Goal: Information Seeking & Learning: Learn about a topic

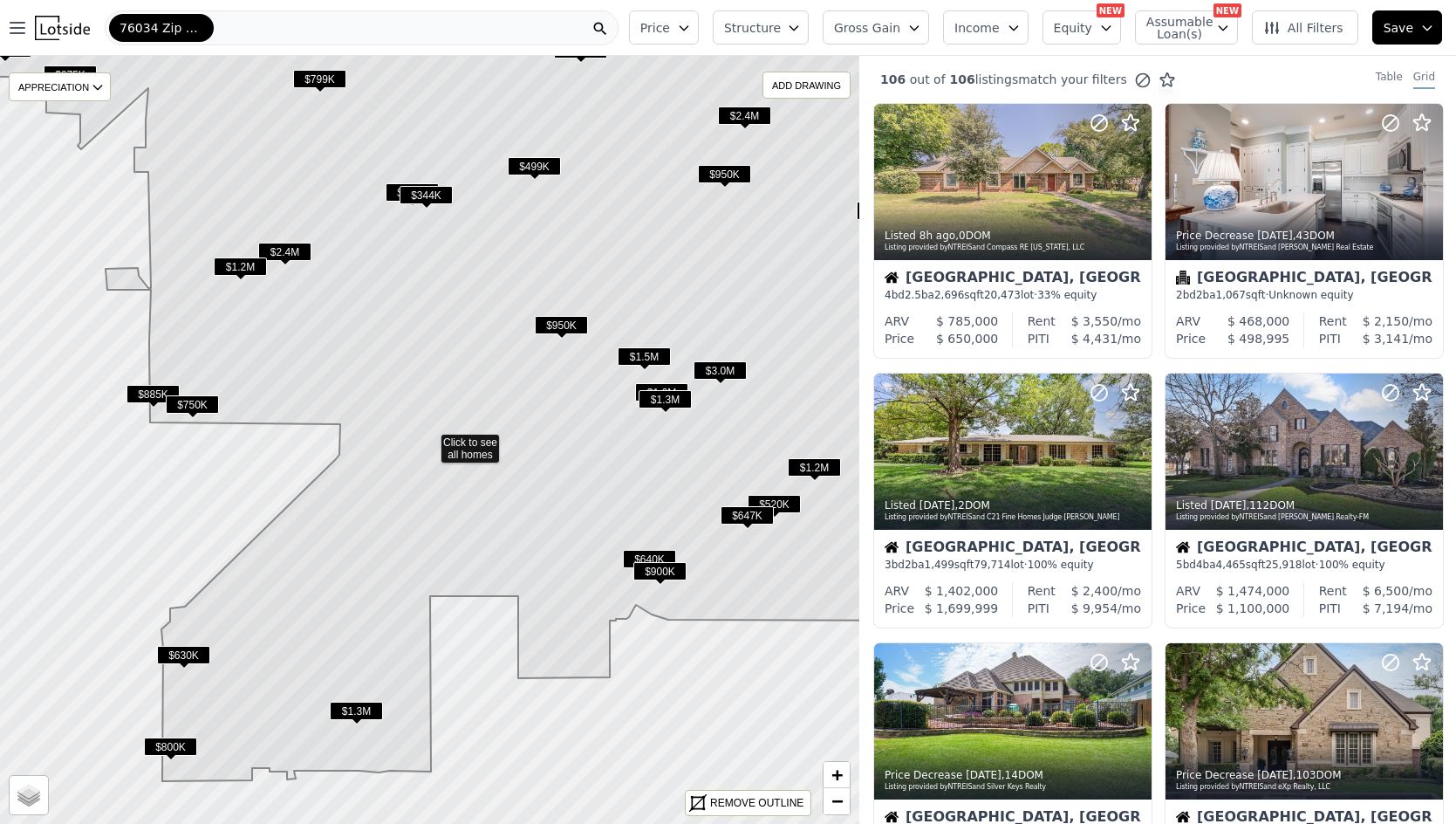
click at [237, 263] on span "$1.2M" at bounding box center [240, 267] width 53 height 18
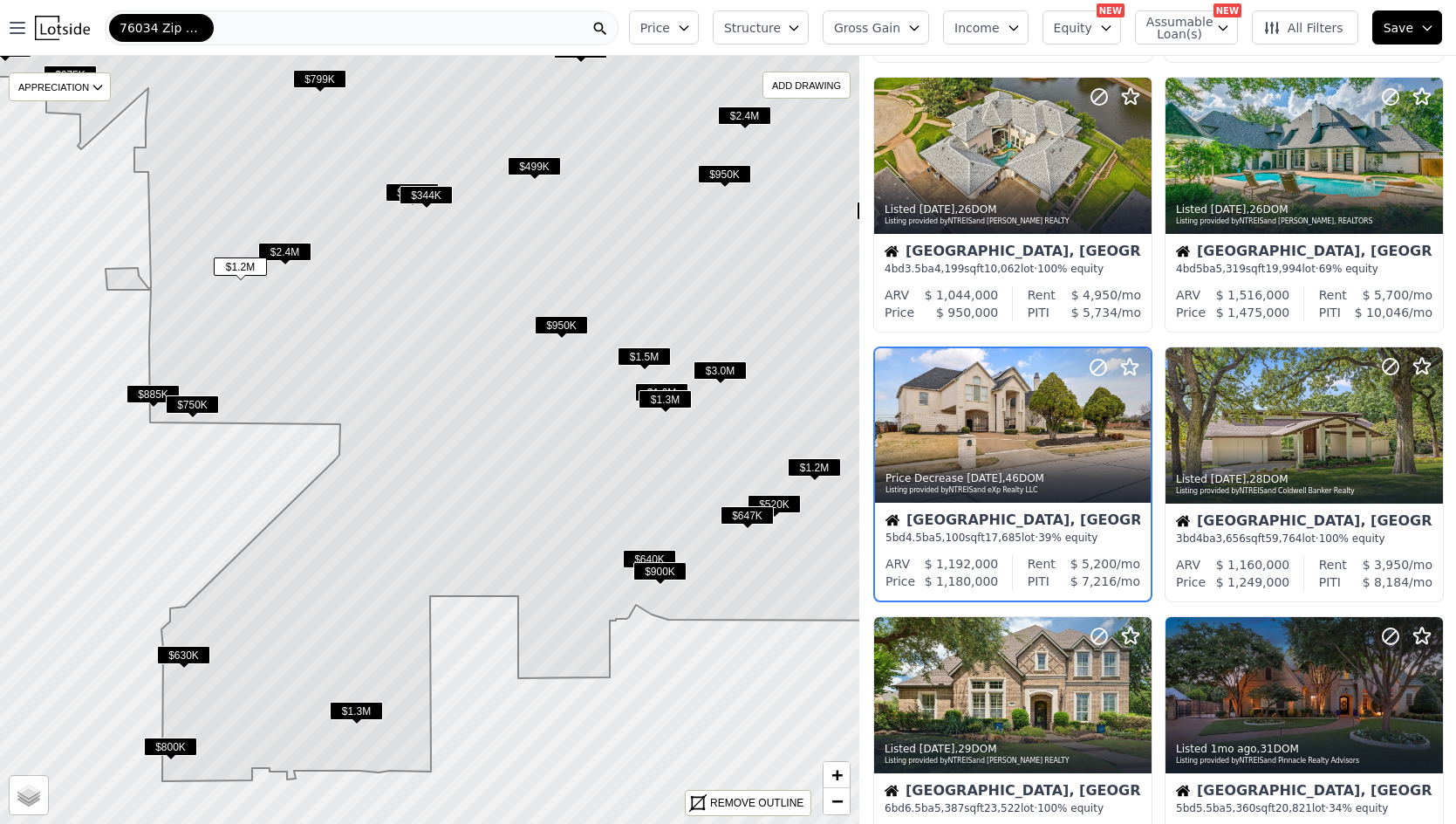
scroll to position [573, 0]
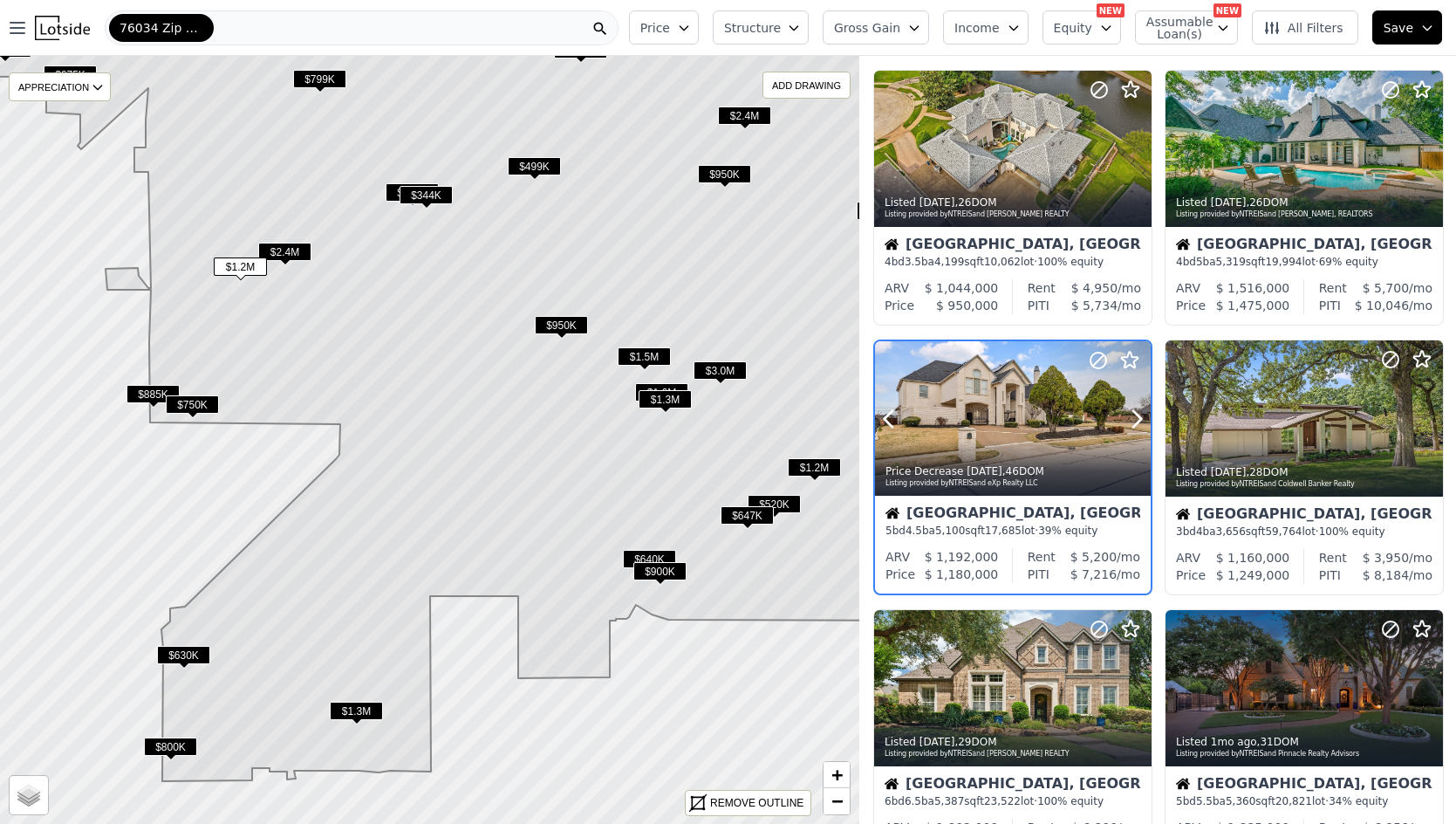
click at [1005, 445] on div at bounding box center [1013, 455] width 275 height 32
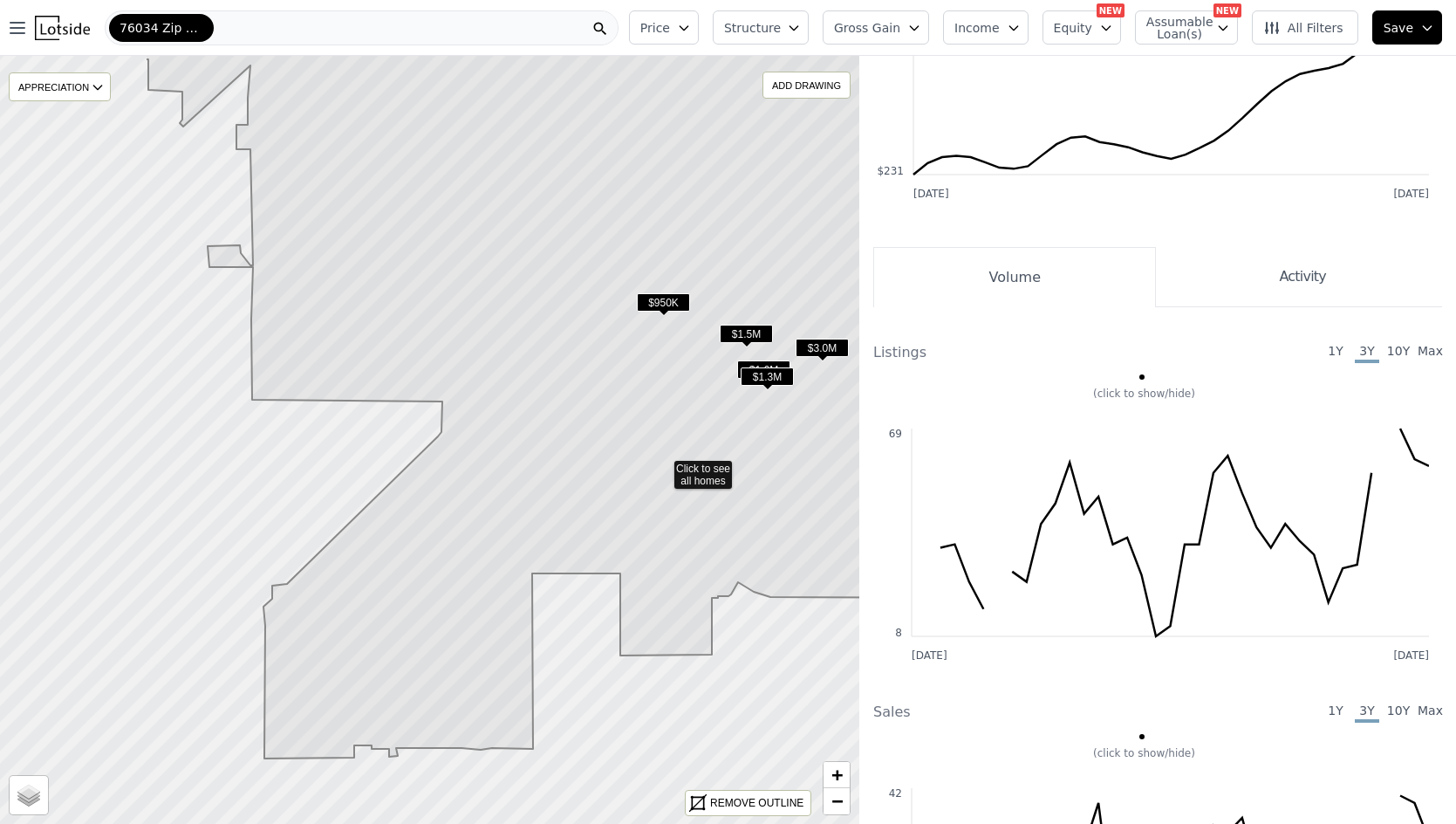
drag, startPoint x: 308, startPoint y: 331, endPoint x: 557, endPoint y: 357, distance: 250.4
click at [558, 357] on icon at bounding box center [662, 380] width 1035 height 754
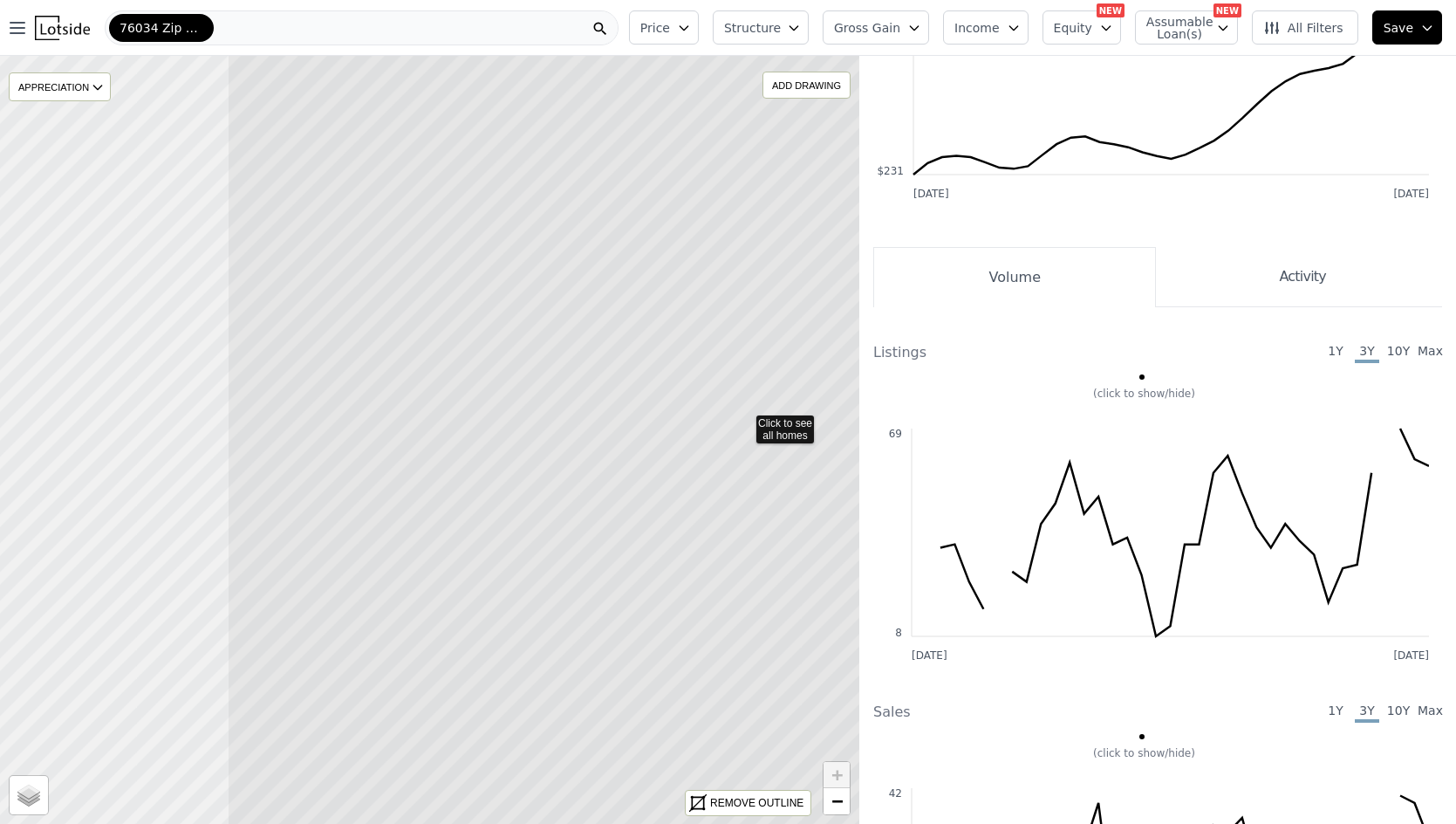
drag, startPoint x: 361, startPoint y: 392, endPoint x: 676, endPoint y: 372, distance: 315.6
click at [676, 372] on icon at bounding box center [744, 421] width 1035 height 925
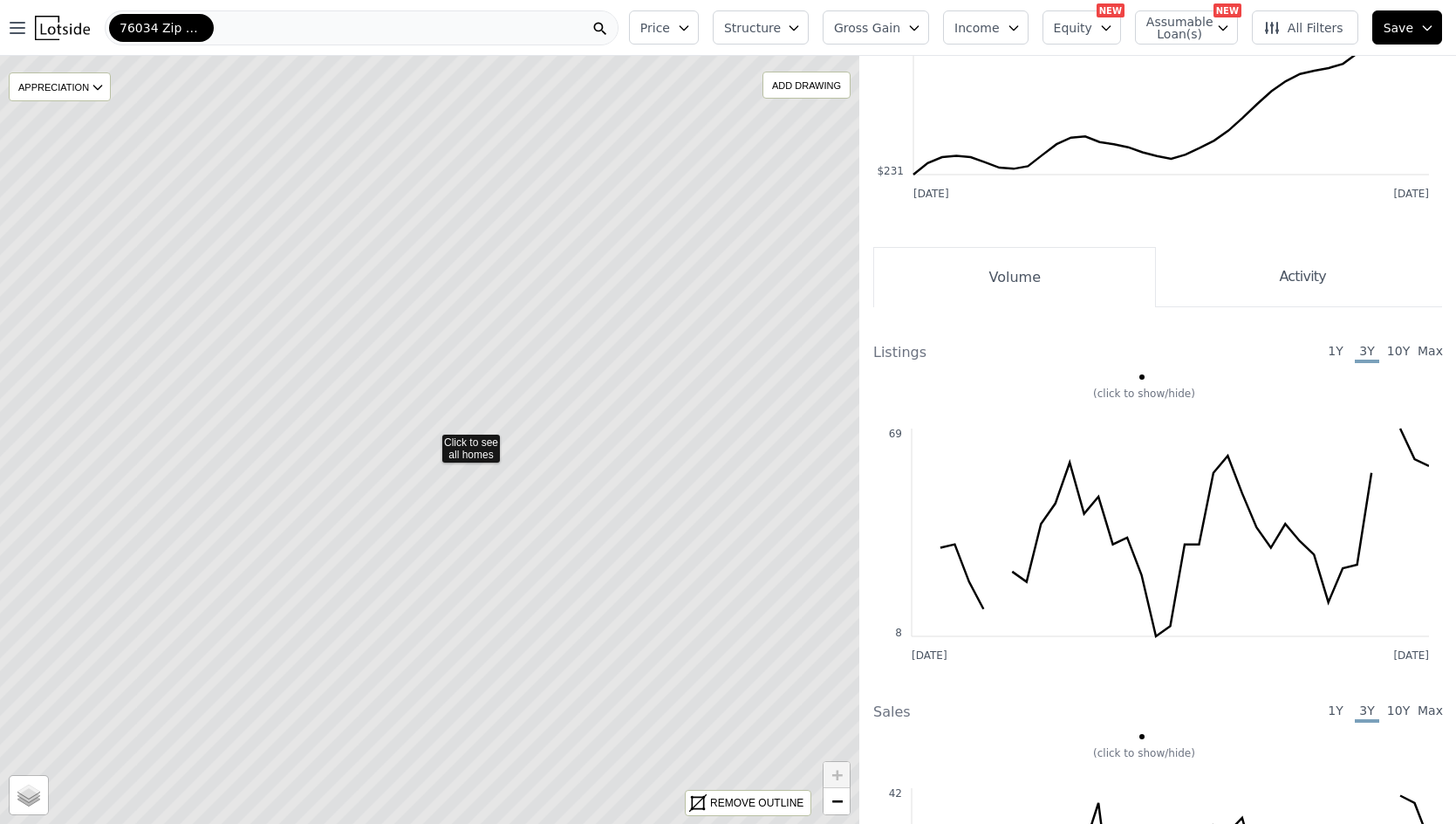
click at [493, 281] on icon at bounding box center [430, 440] width 1035 height 925
click at [493, 275] on icon at bounding box center [430, 440] width 1035 height 925
click at [443, 382] on icon at bounding box center [430, 440] width 1035 height 925
click at [1092, 26] on span "Equity" at bounding box center [1073, 27] width 38 height 17
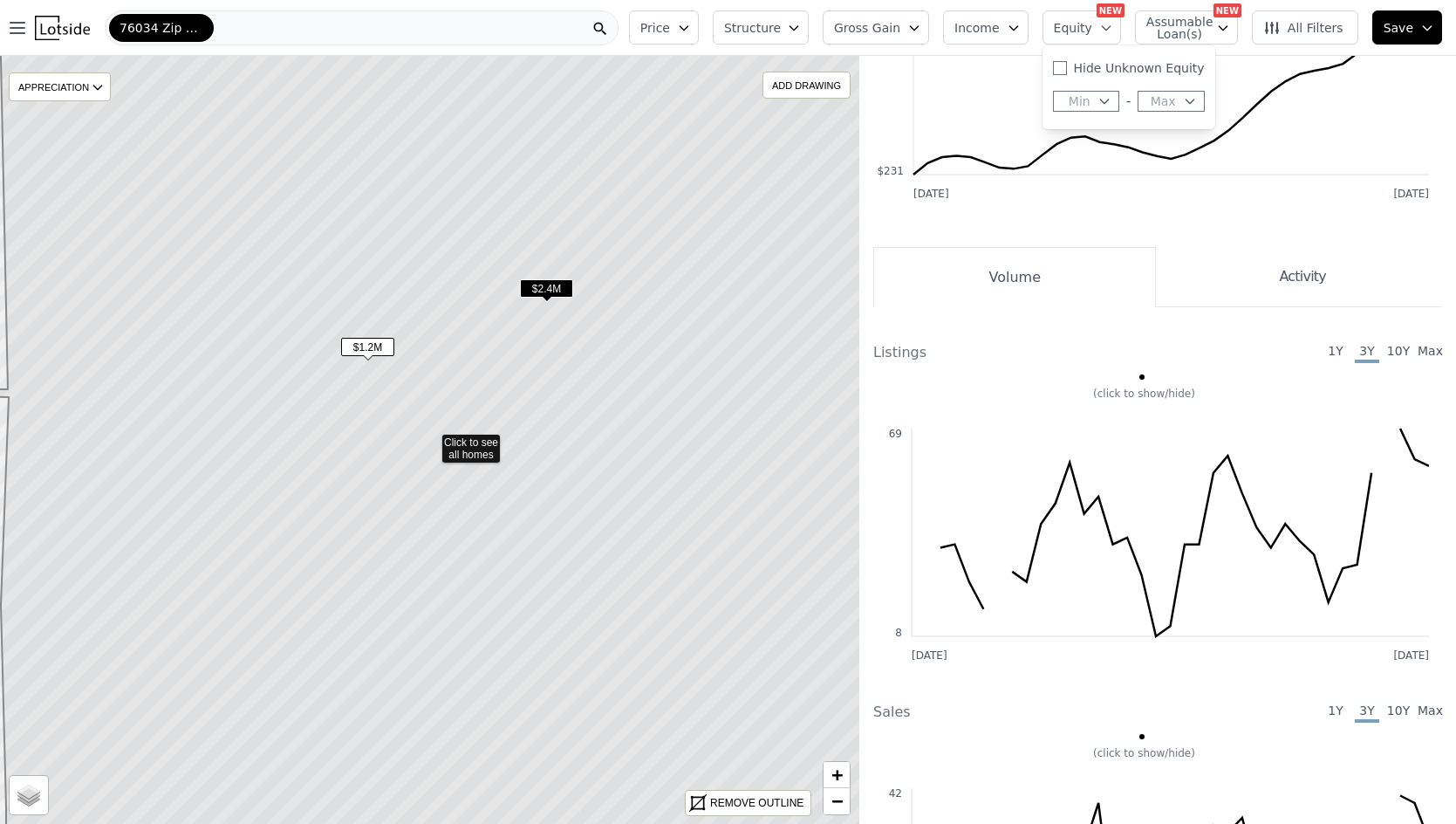
click at [1202, 29] on span "Assumable Loan(s)" at bounding box center [1174, 27] width 56 height 24
click at [761, 39] on button "Structure" at bounding box center [761, 28] width 96 height 34
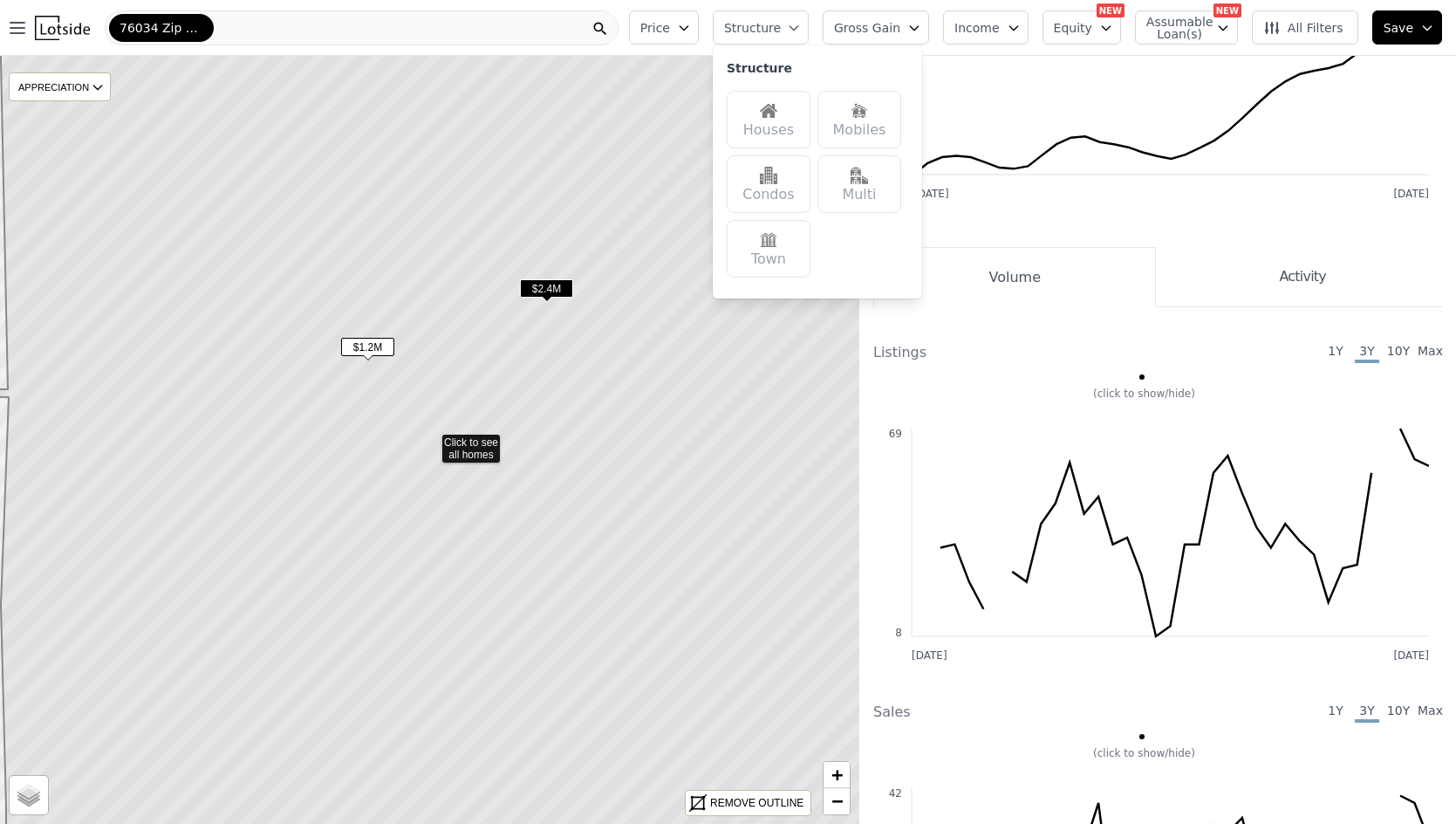
click at [799, 142] on div "Houses" at bounding box center [769, 119] width 84 height 58
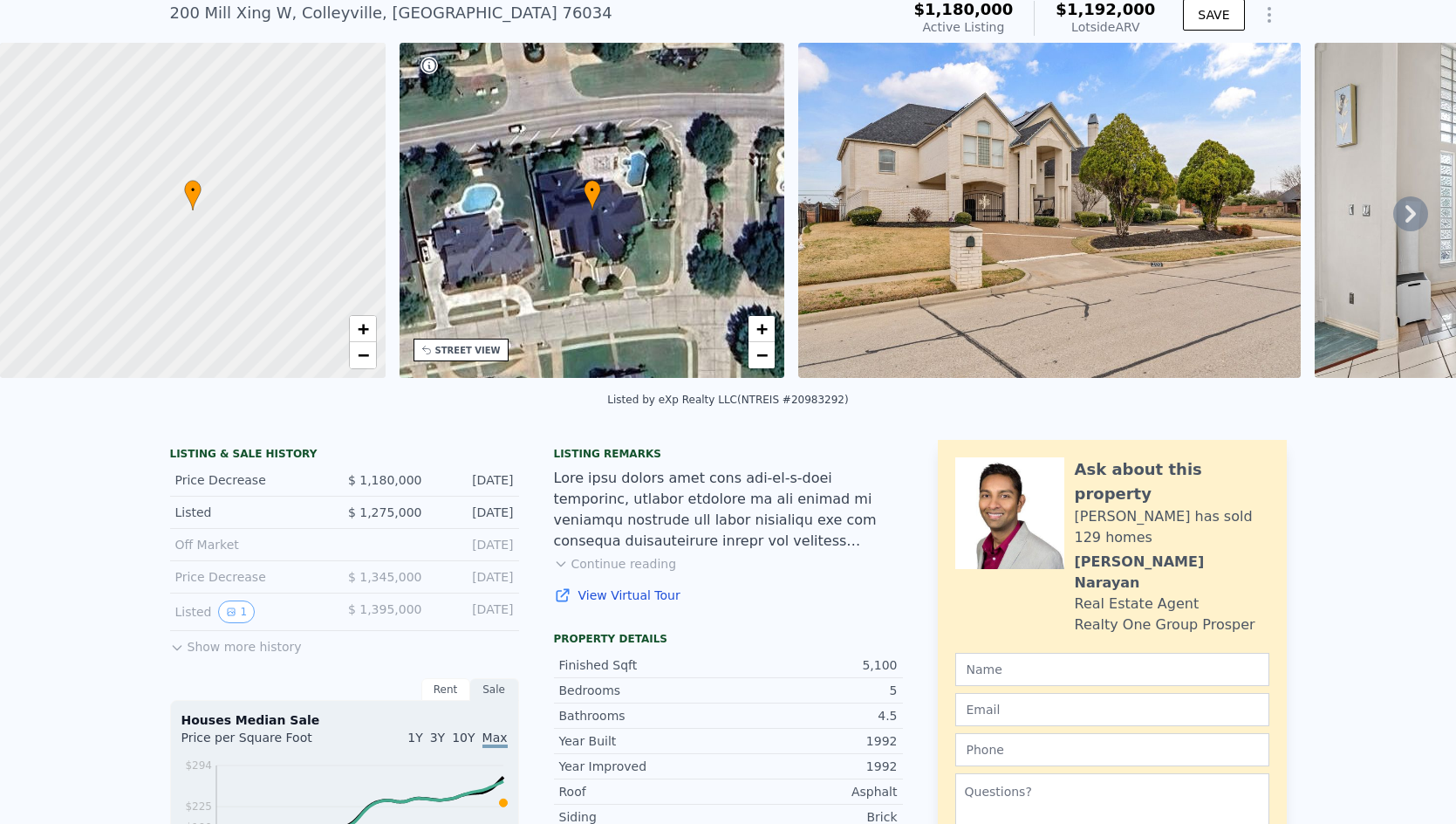
scroll to position [174, 0]
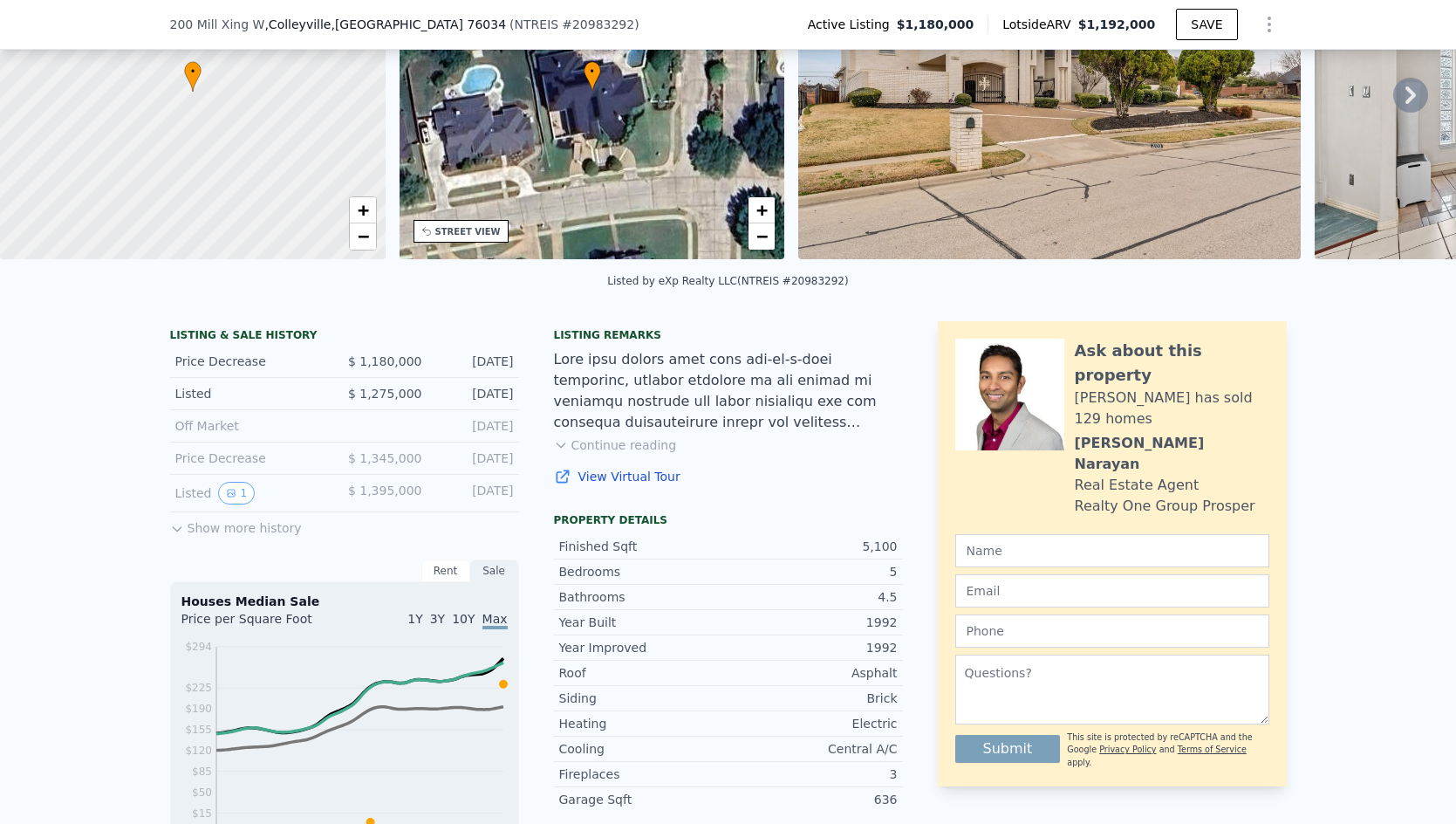
click at [266, 537] on button "Show more history" at bounding box center [236, 524] width 132 height 24
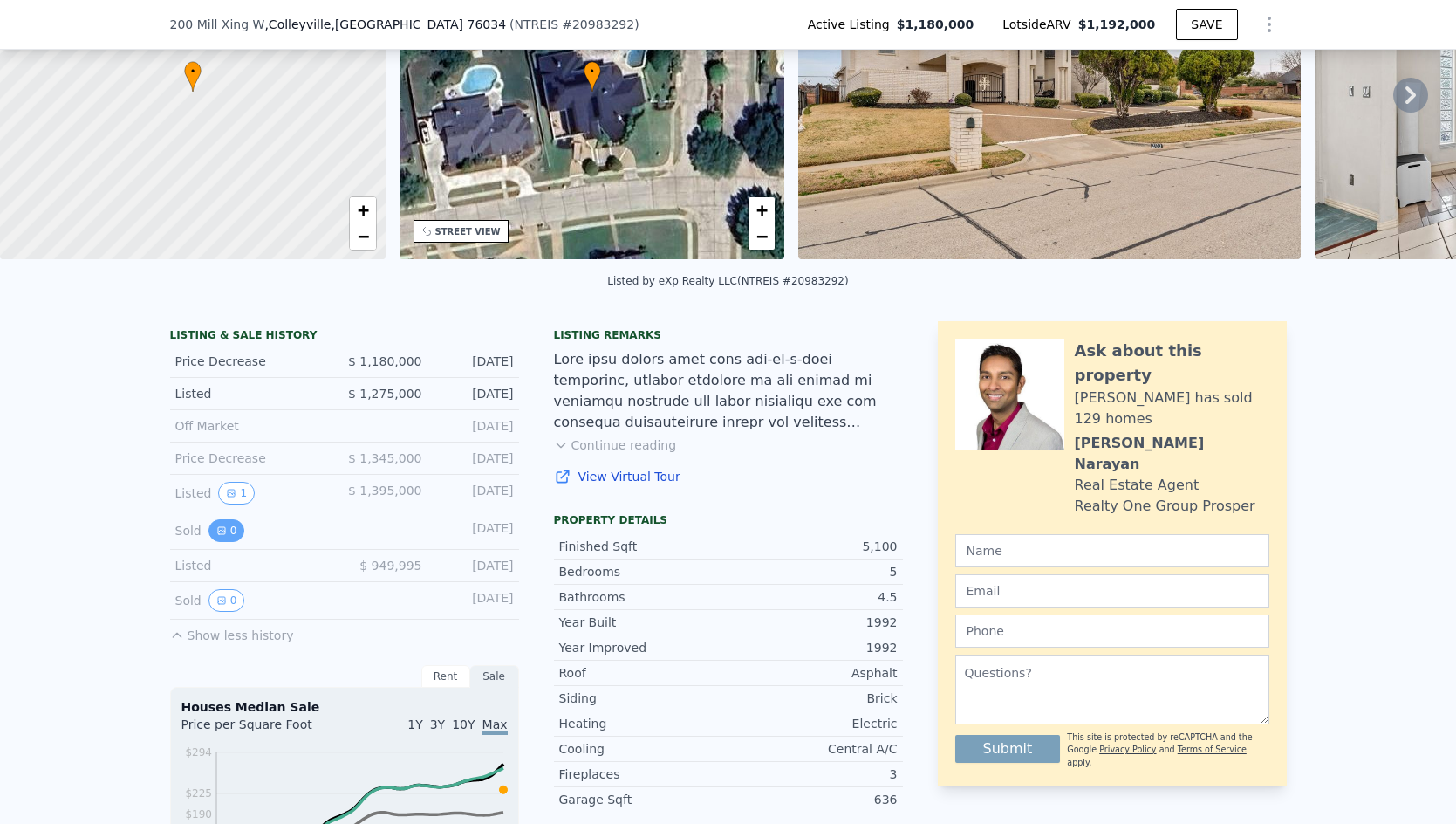
click at [218, 536] on icon "View historical data" at bounding box center [222, 530] width 11 height 11
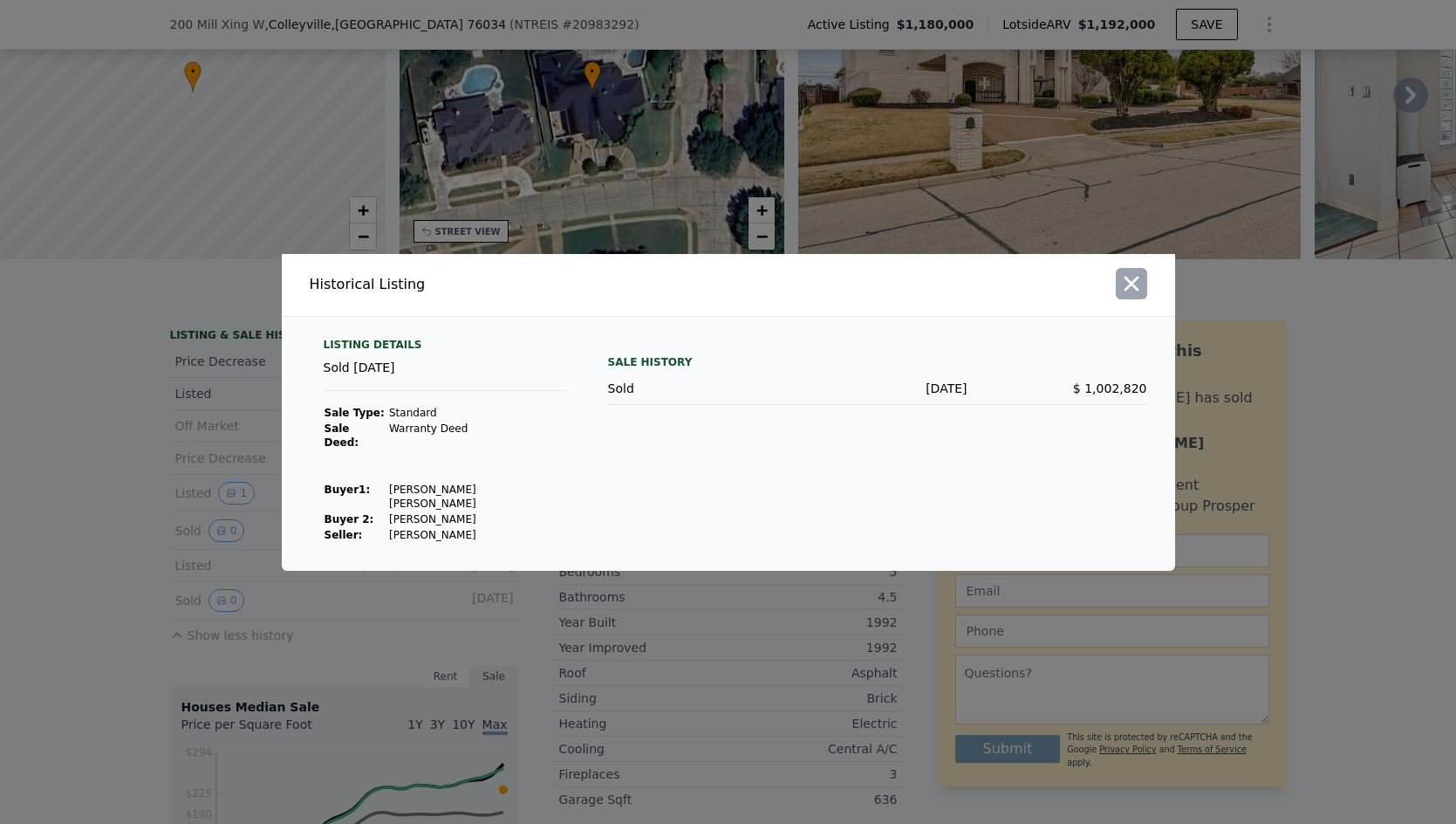
click at [1134, 291] on icon "button" at bounding box center [1131, 283] width 14 height 14
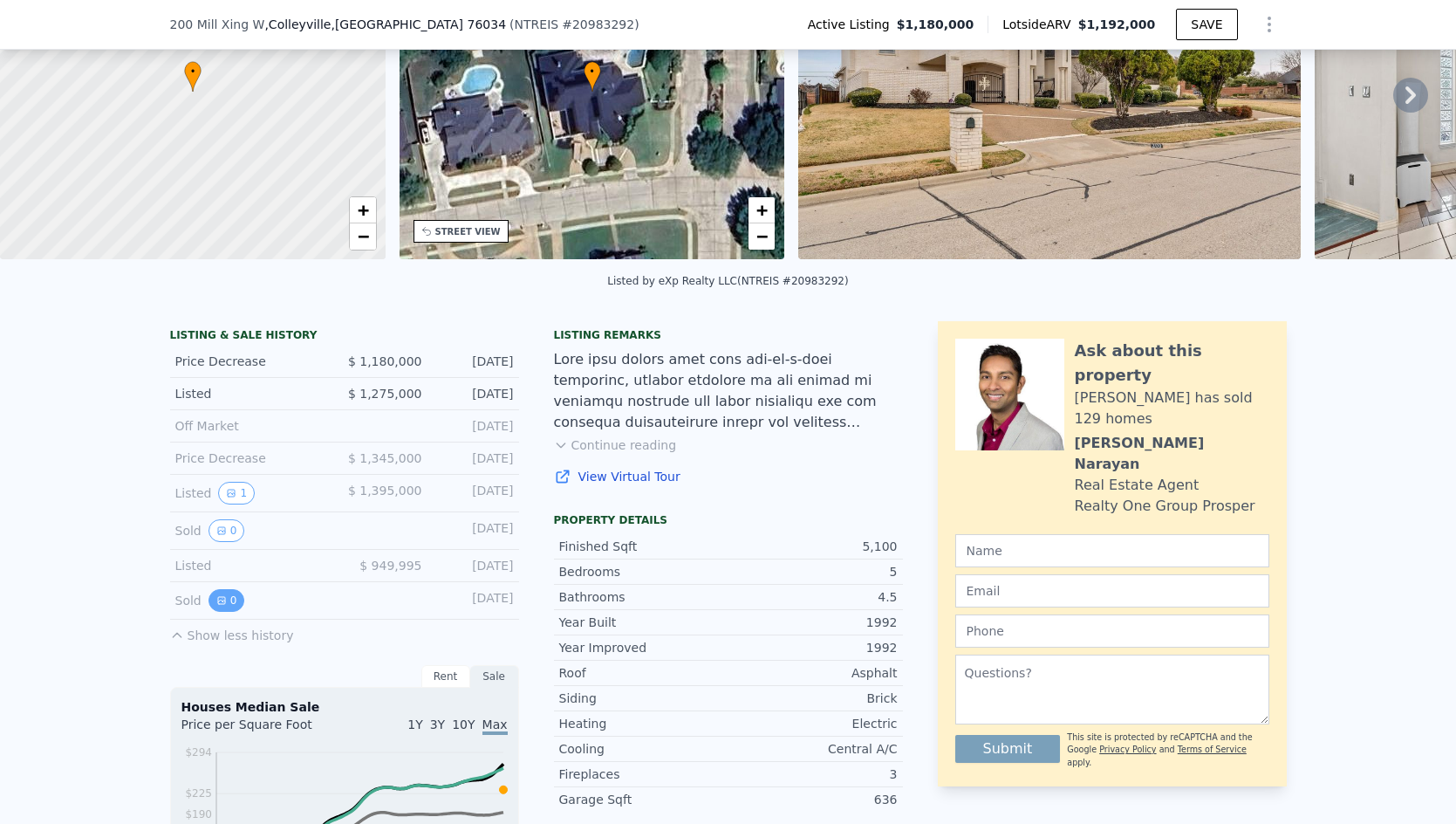
click at [218, 605] on icon "View historical data" at bounding box center [222, 601] width 11 height 11
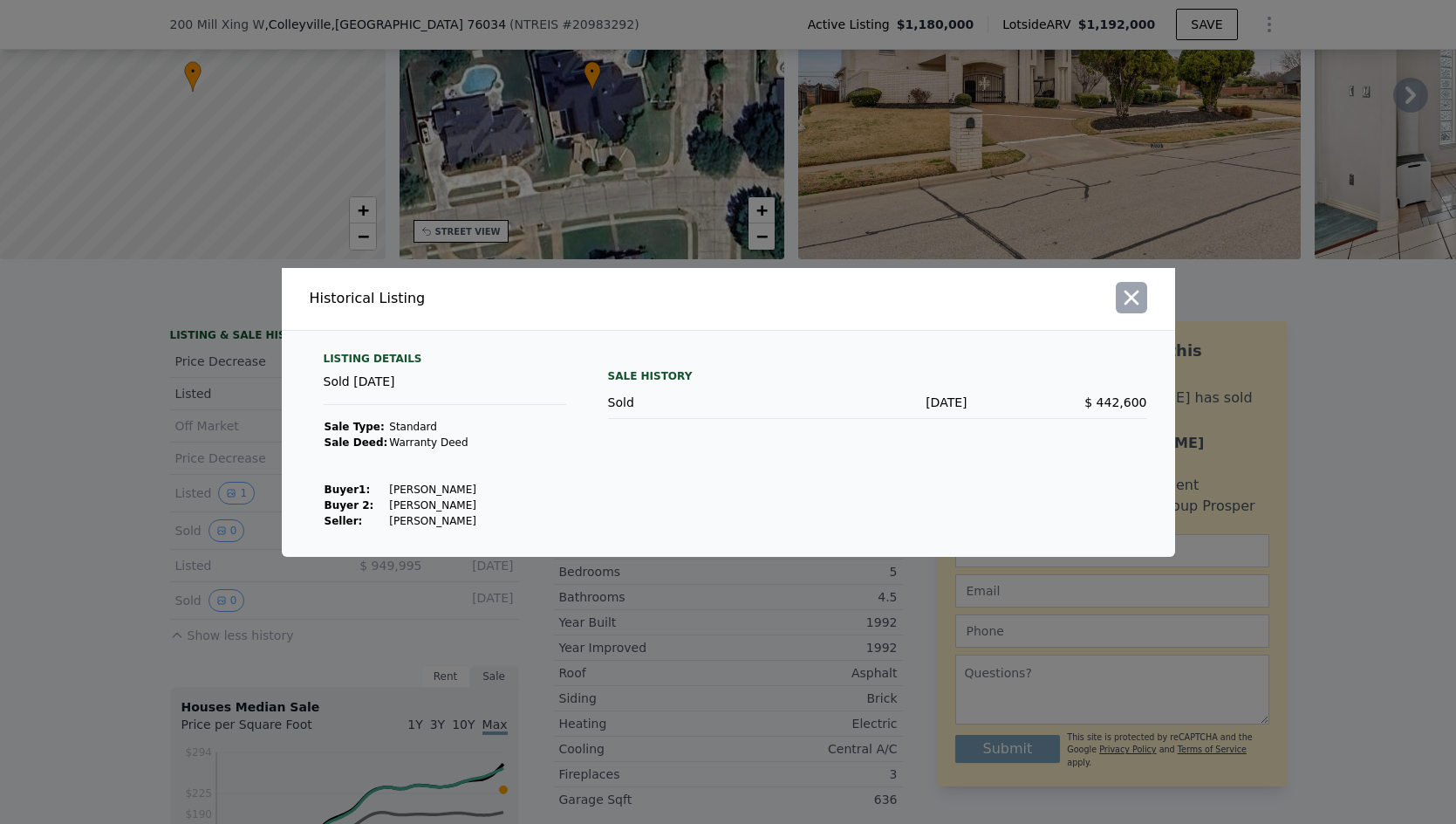
click at [1124, 294] on icon "button" at bounding box center [1131, 297] width 24 height 24
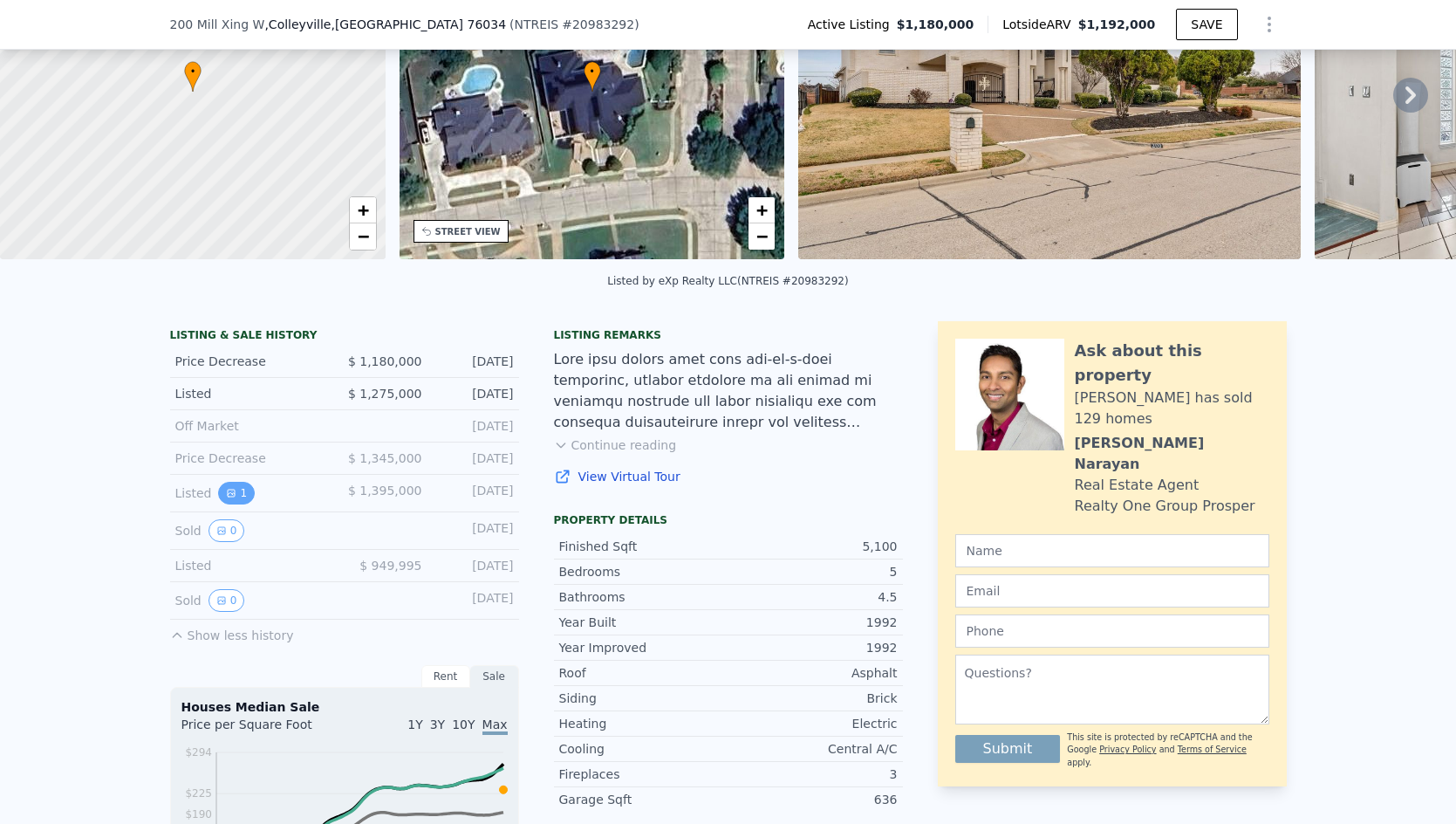
click at [233, 494] on button "1" at bounding box center [236, 492] width 37 height 23
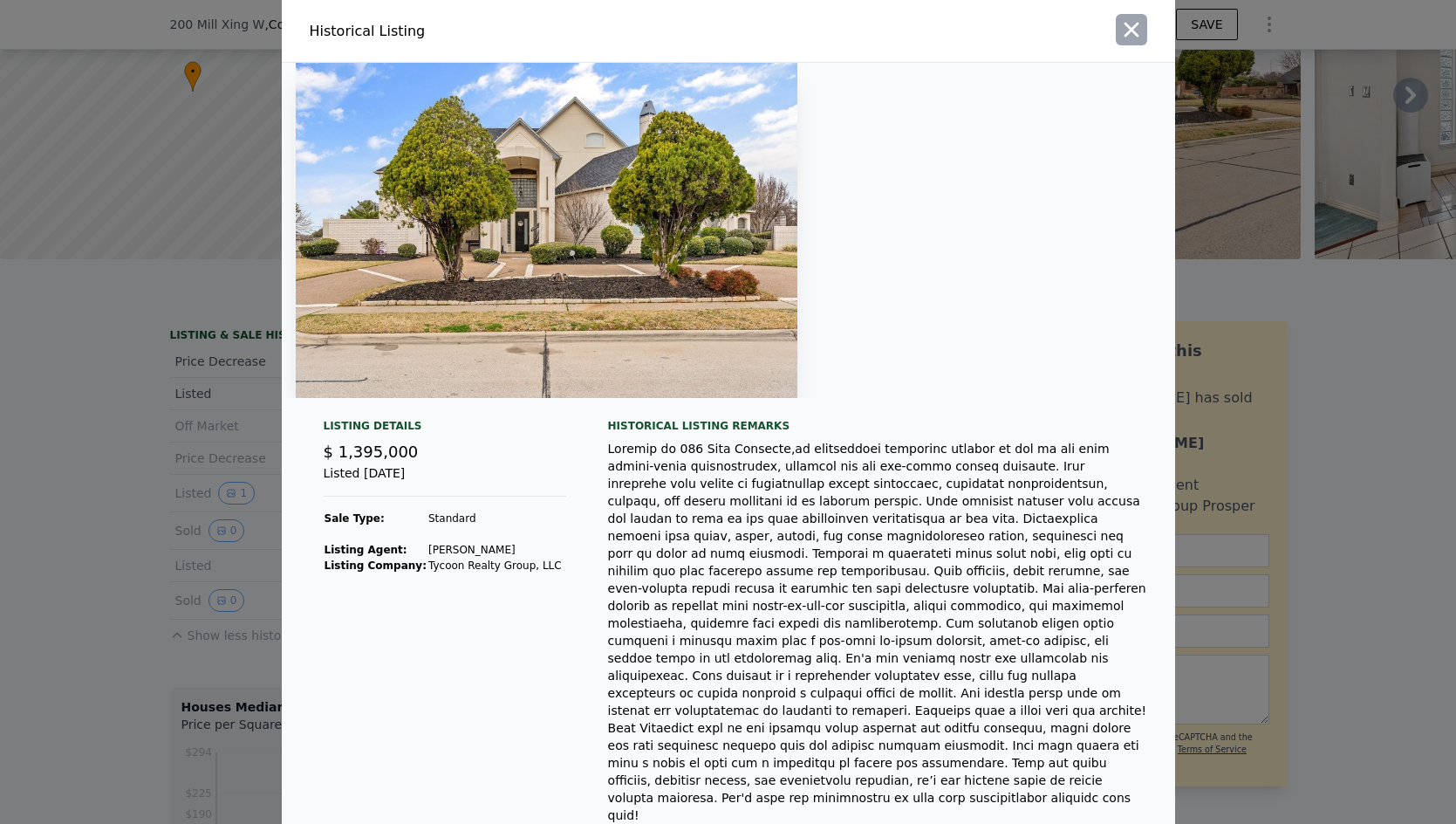
click at [1119, 33] on icon "button" at bounding box center [1131, 29] width 24 height 24
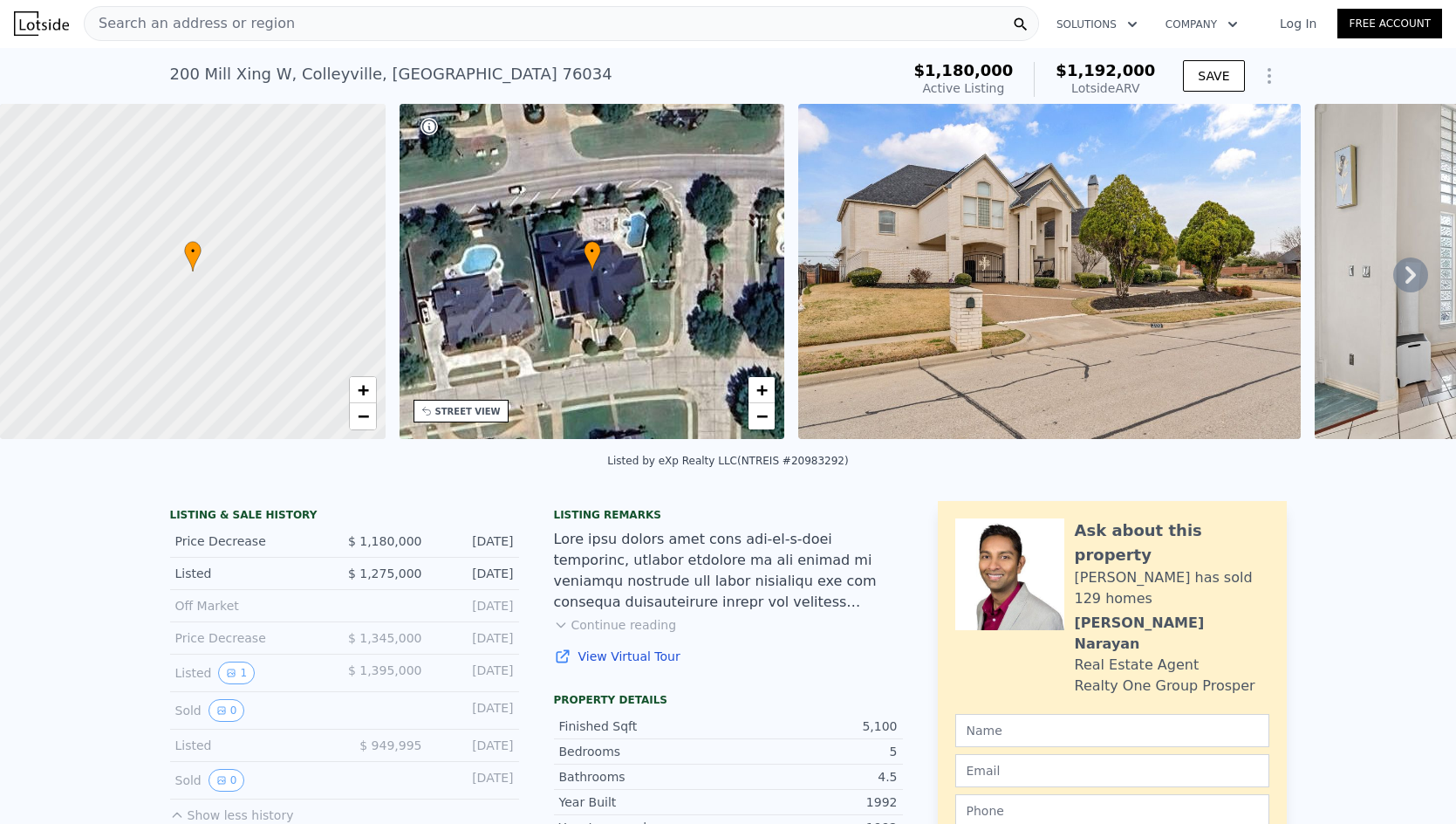
scroll to position [0, 0]
click at [1393, 283] on icon at bounding box center [1410, 276] width 35 height 35
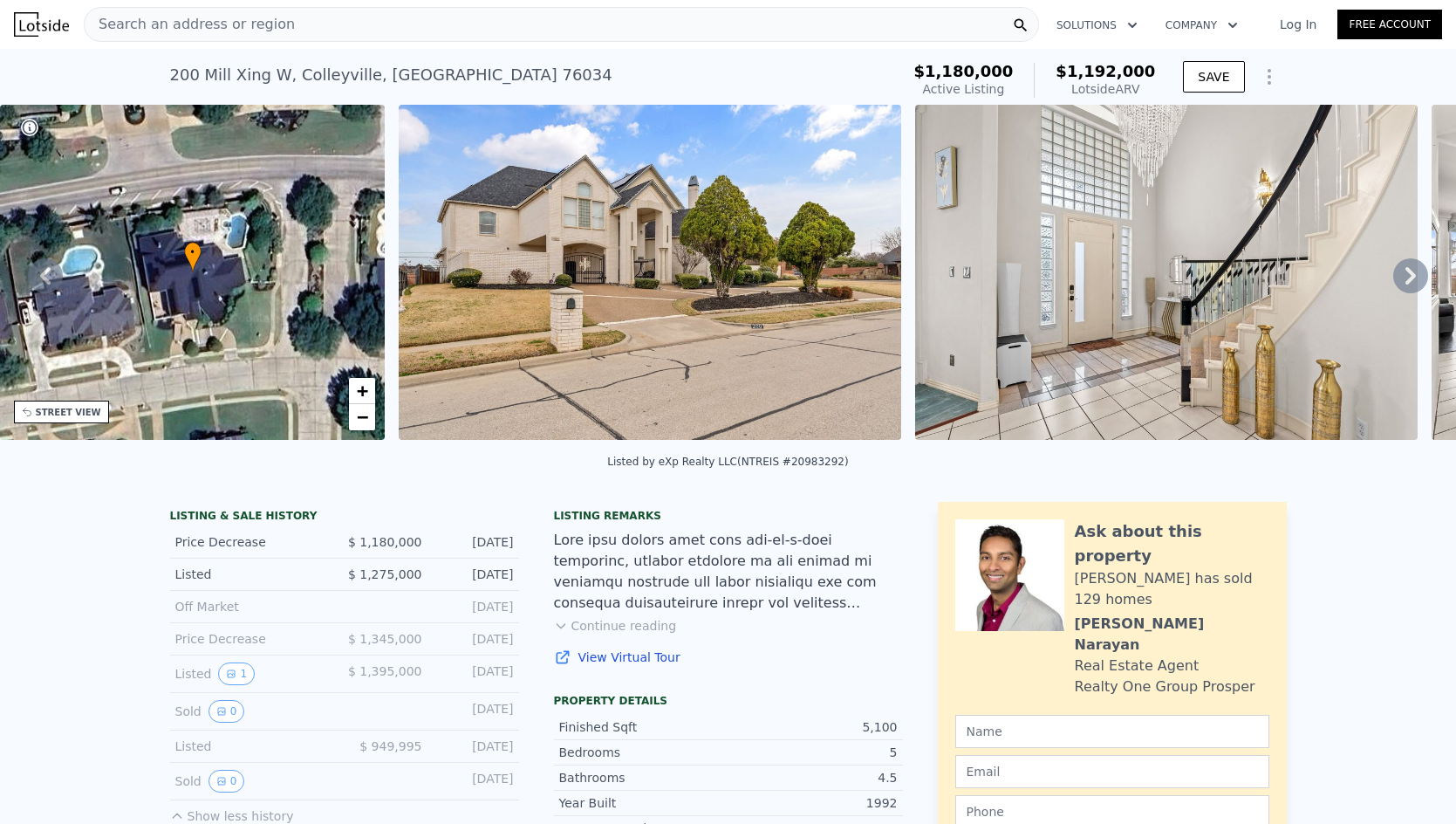
click at [1405, 277] on icon at bounding box center [1411, 276] width 11 height 17
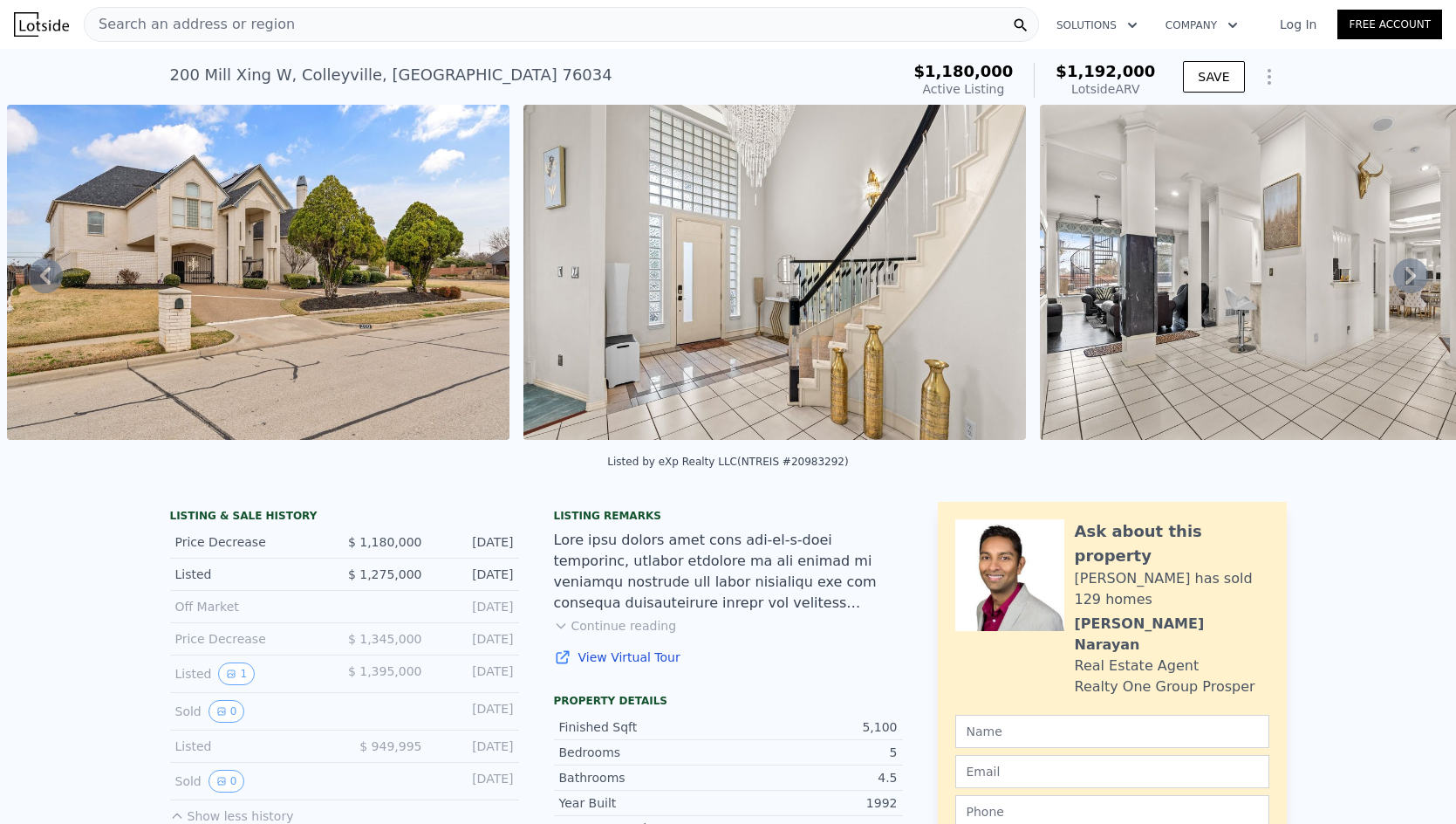
click at [1405, 277] on icon at bounding box center [1411, 276] width 11 height 17
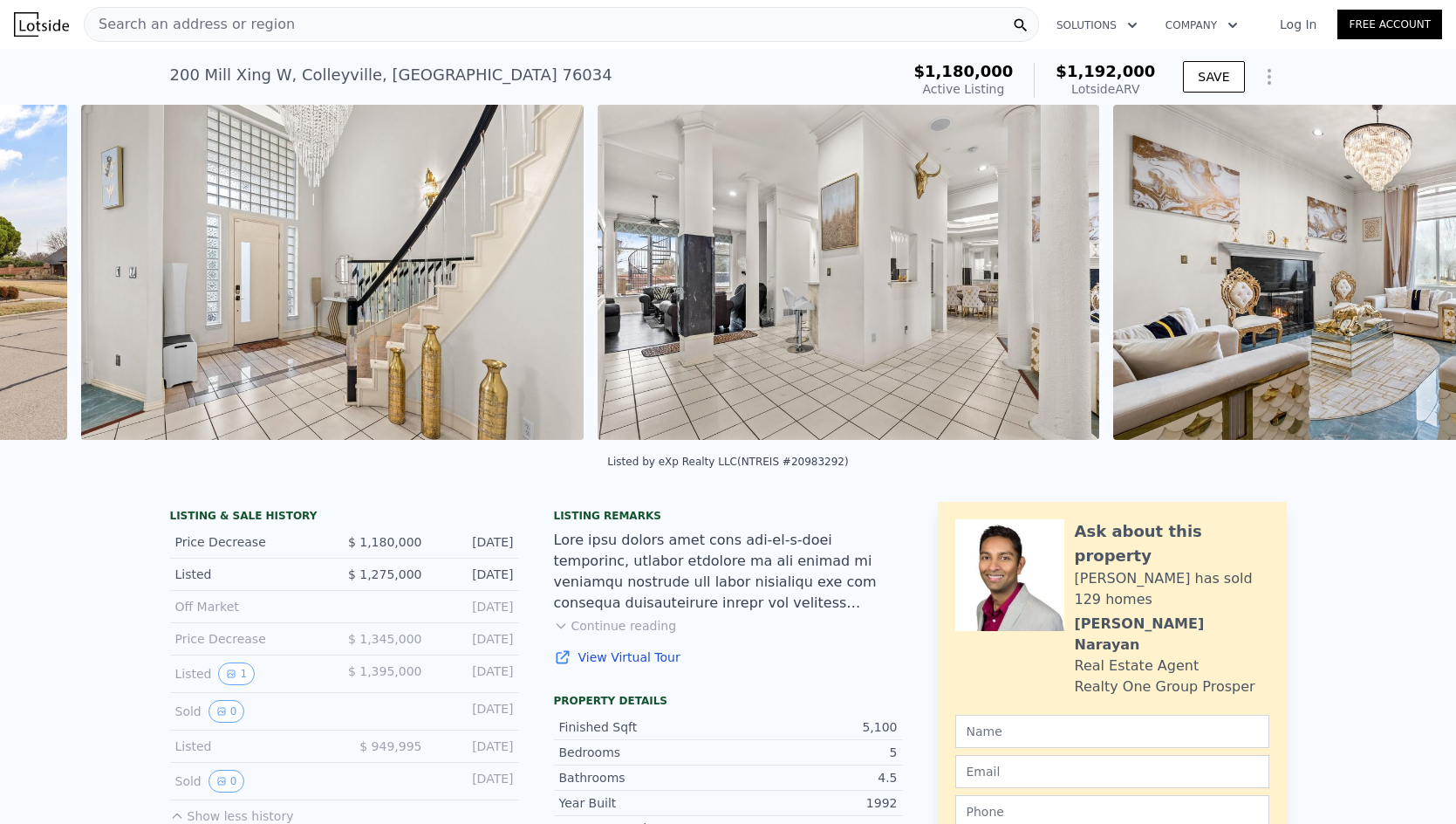
scroll to position [0, 1315]
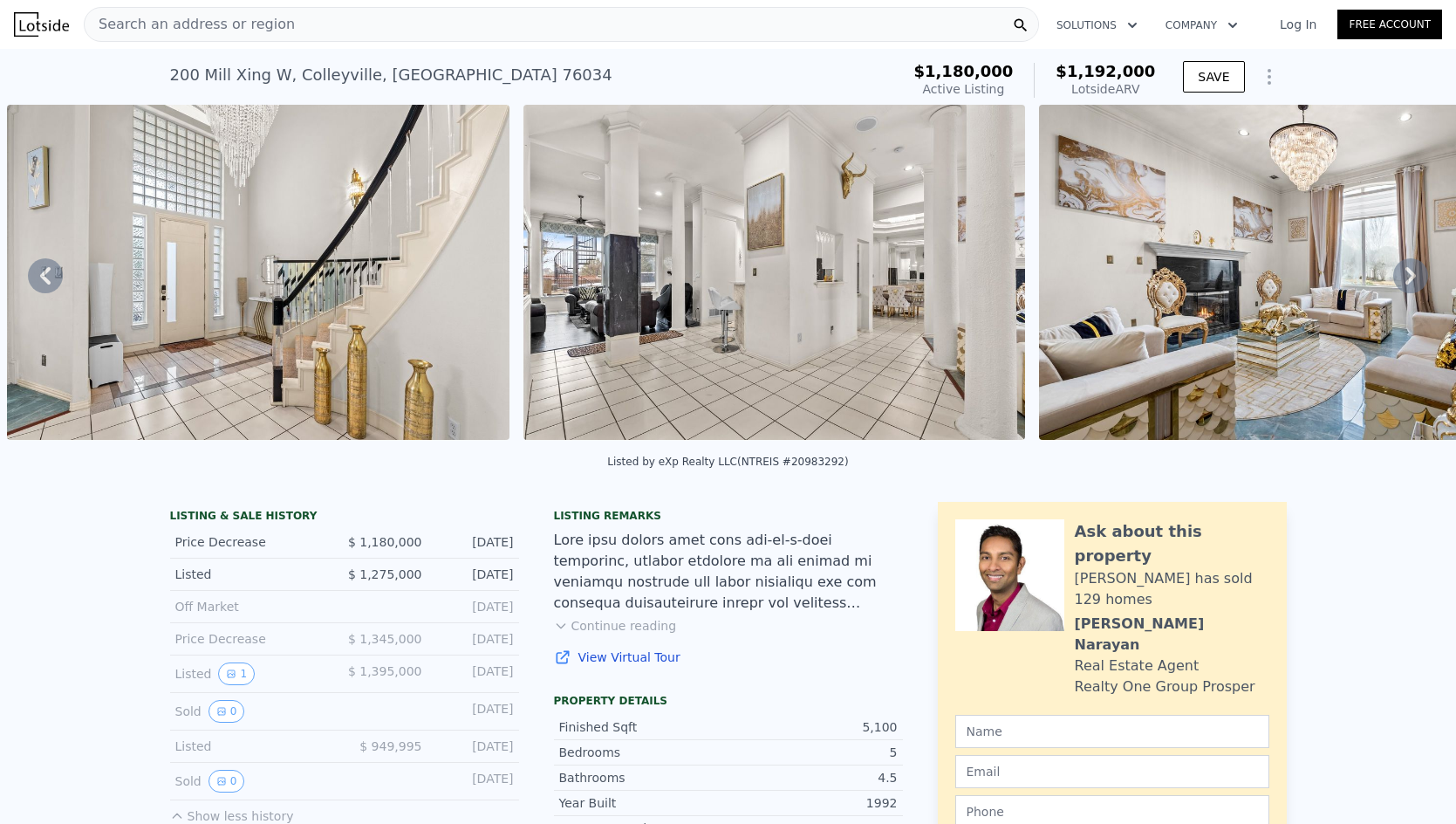
click at [1405, 277] on icon at bounding box center [1411, 276] width 11 height 17
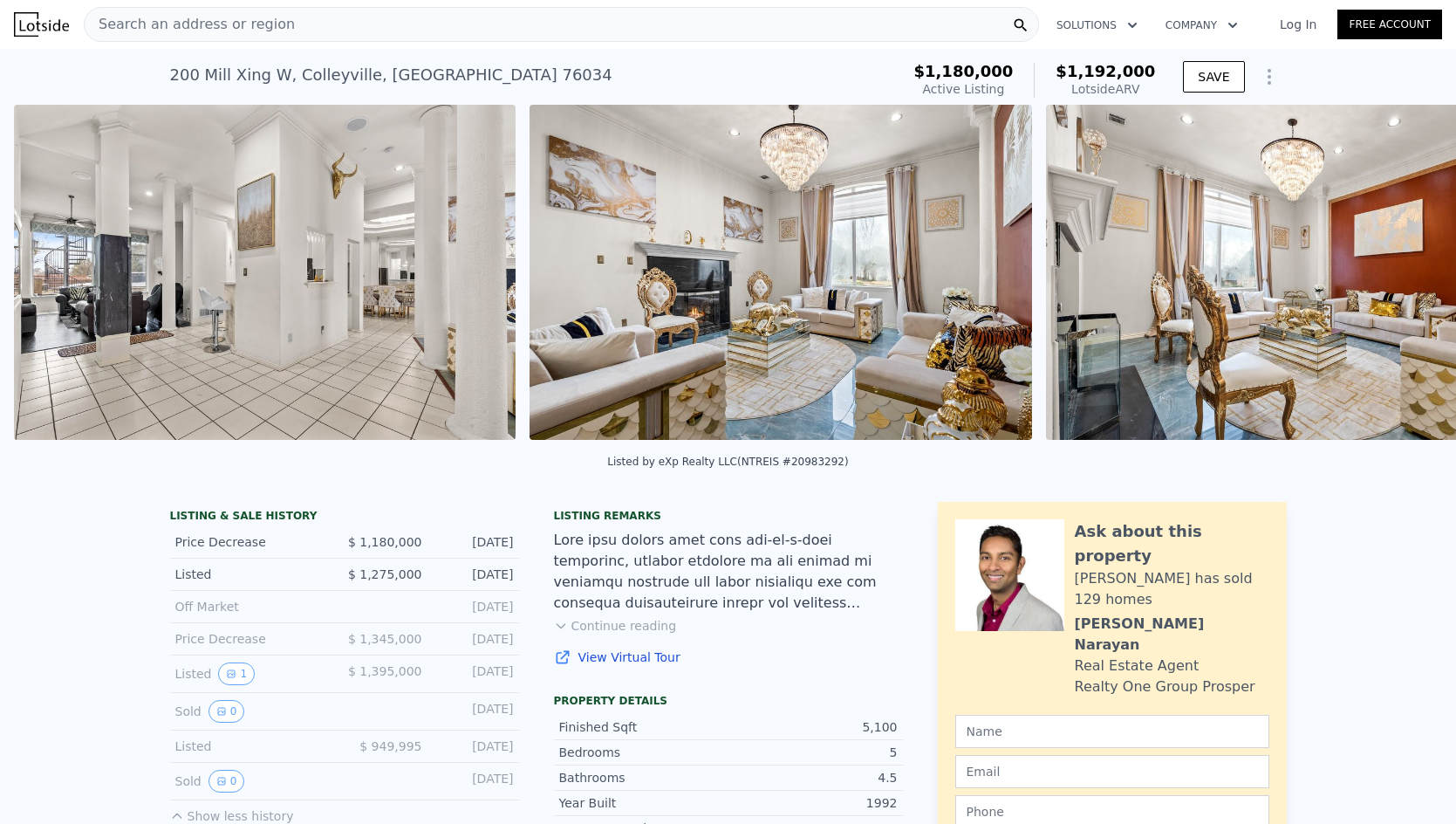
scroll to position [0, 1831]
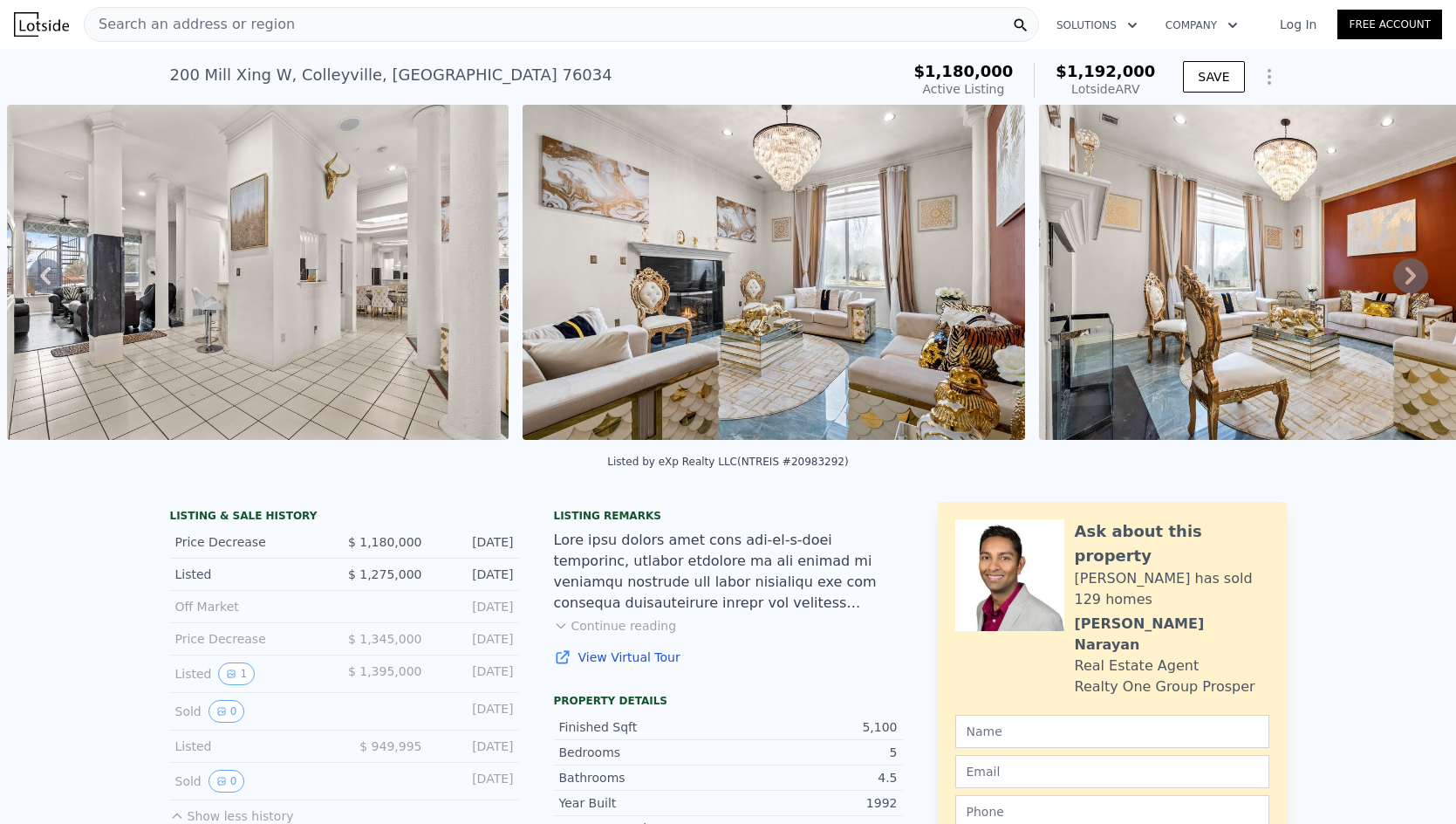
click at [1405, 277] on icon at bounding box center [1411, 276] width 11 height 17
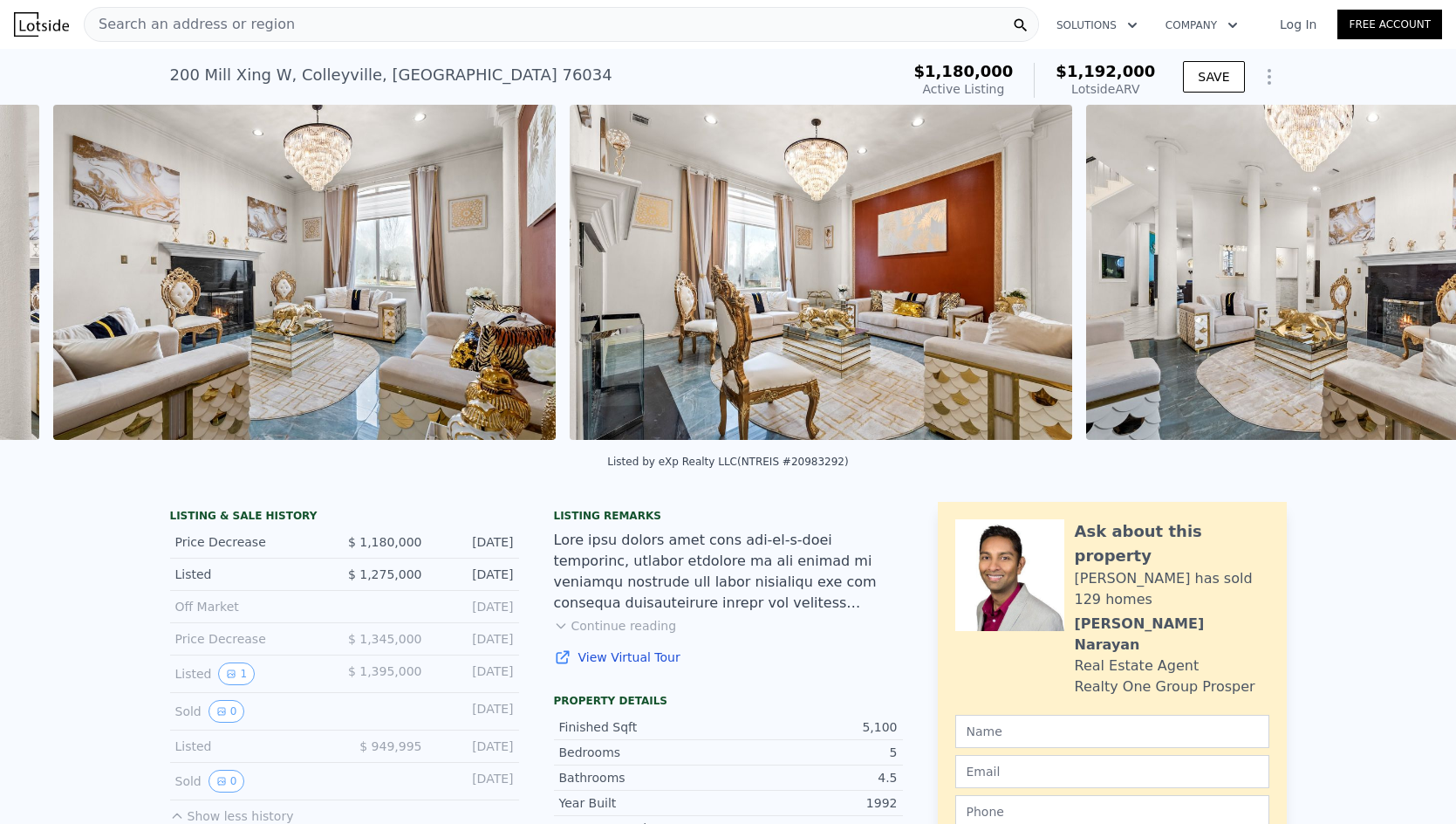
scroll to position [0, 2347]
